Goal: Download file/media

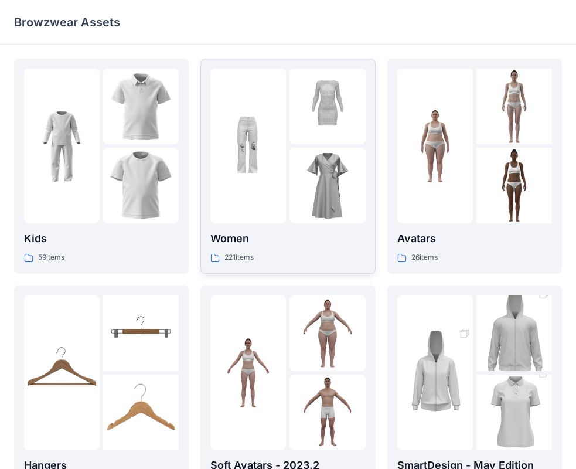
click at [294, 161] on img at bounding box center [327, 186] width 76 height 76
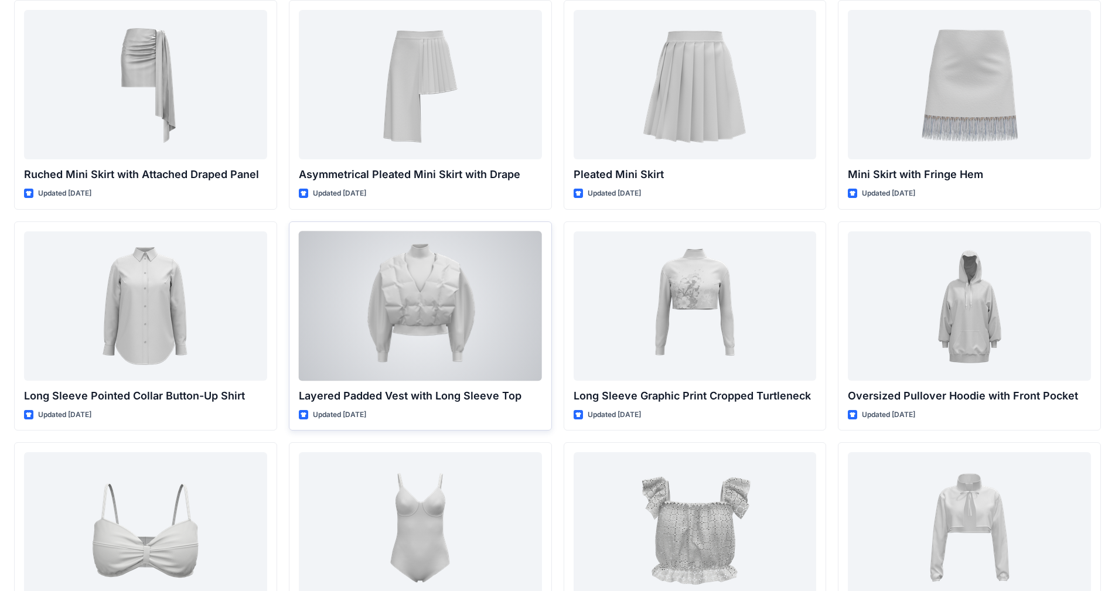
scroll to position [2638, 0]
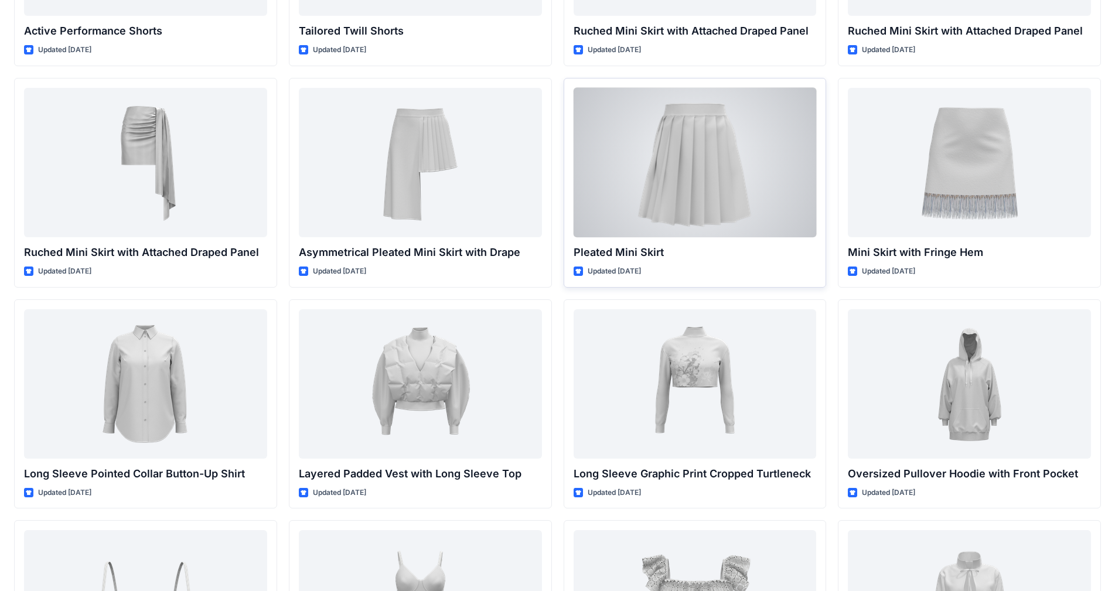
click at [585, 172] on div at bounding box center [695, 162] width 243 height 149
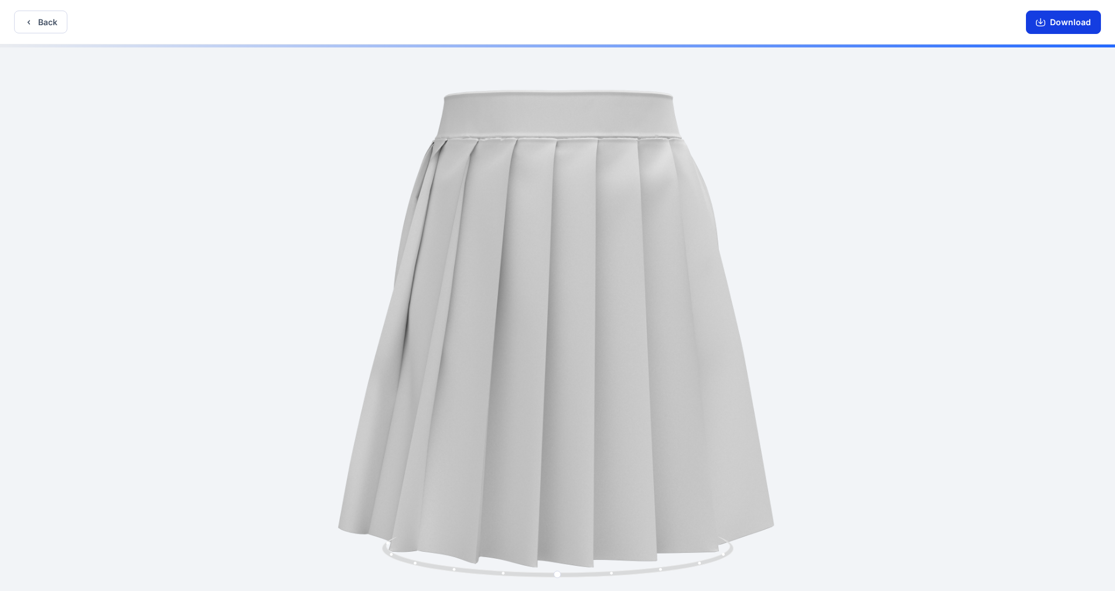
click at [585, 27] on button "Download" at bounding box center [1063, 22] width 75 height 23
click at [39, 26] on button "Back" at bounding box center [40, 22] width 53 height 23
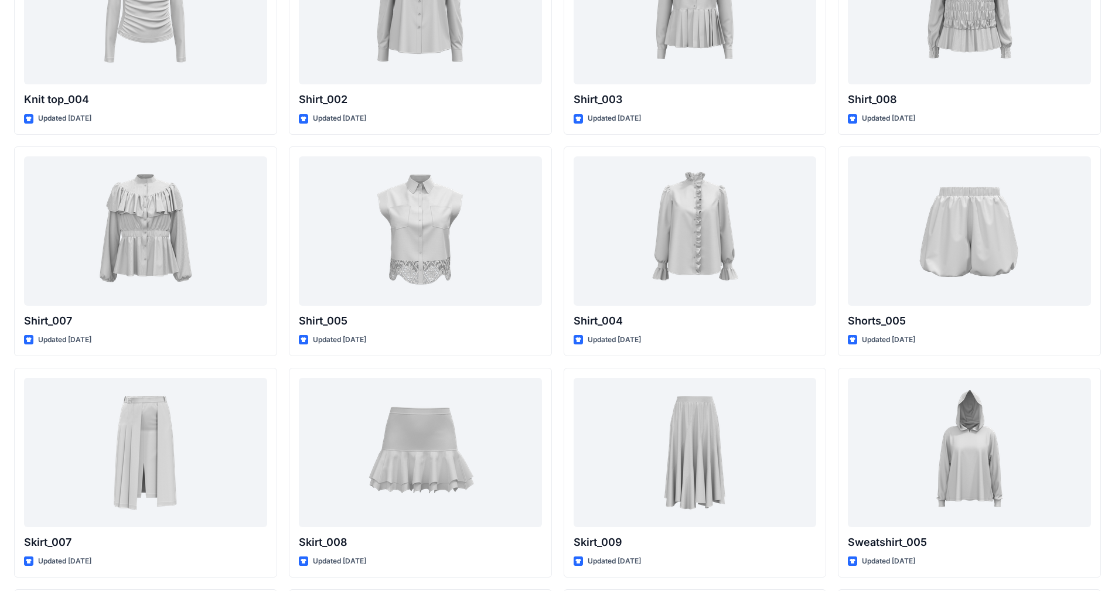
scroll to position [4376, 0]
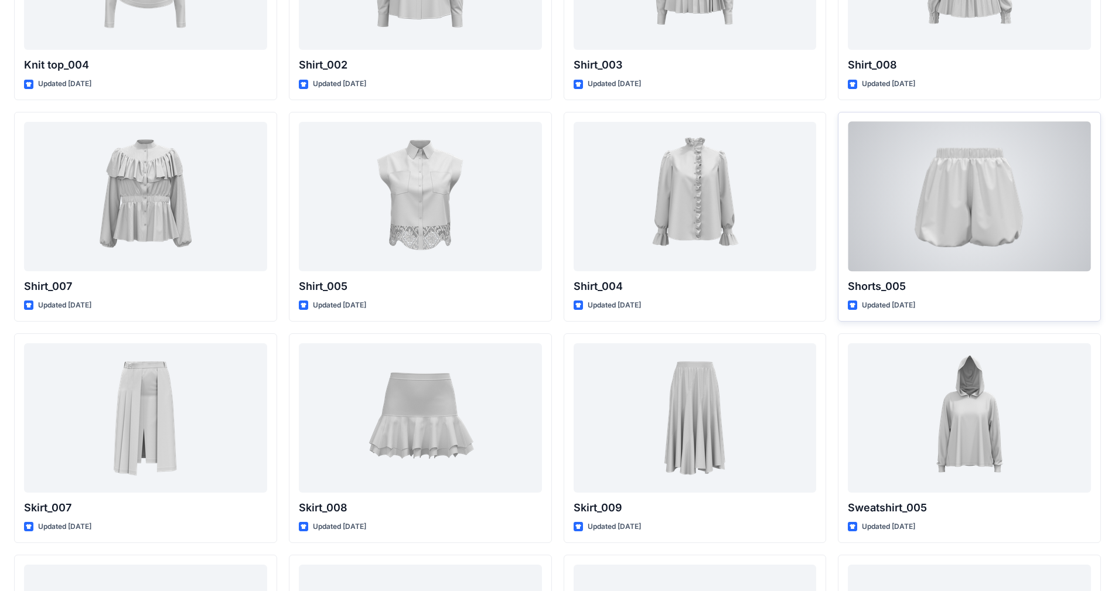
click at [585, 211] on div at bounding box center [969, 196] width 243 height 149
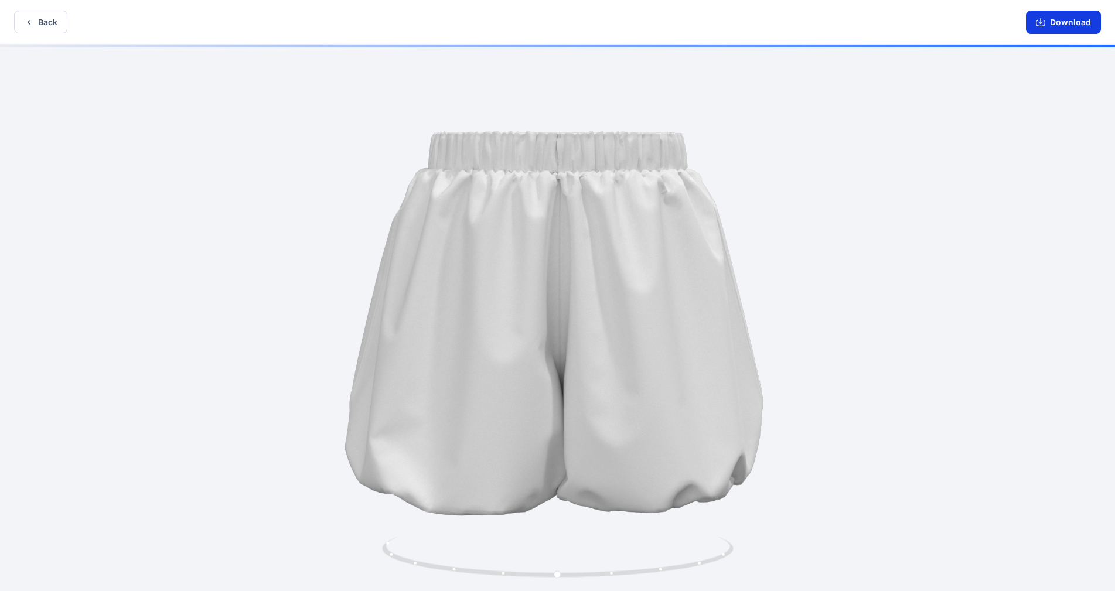
click at [585, 25] on button "Download" at bounding box center [1063, 22] width 75 height 23
